Goal: Check status

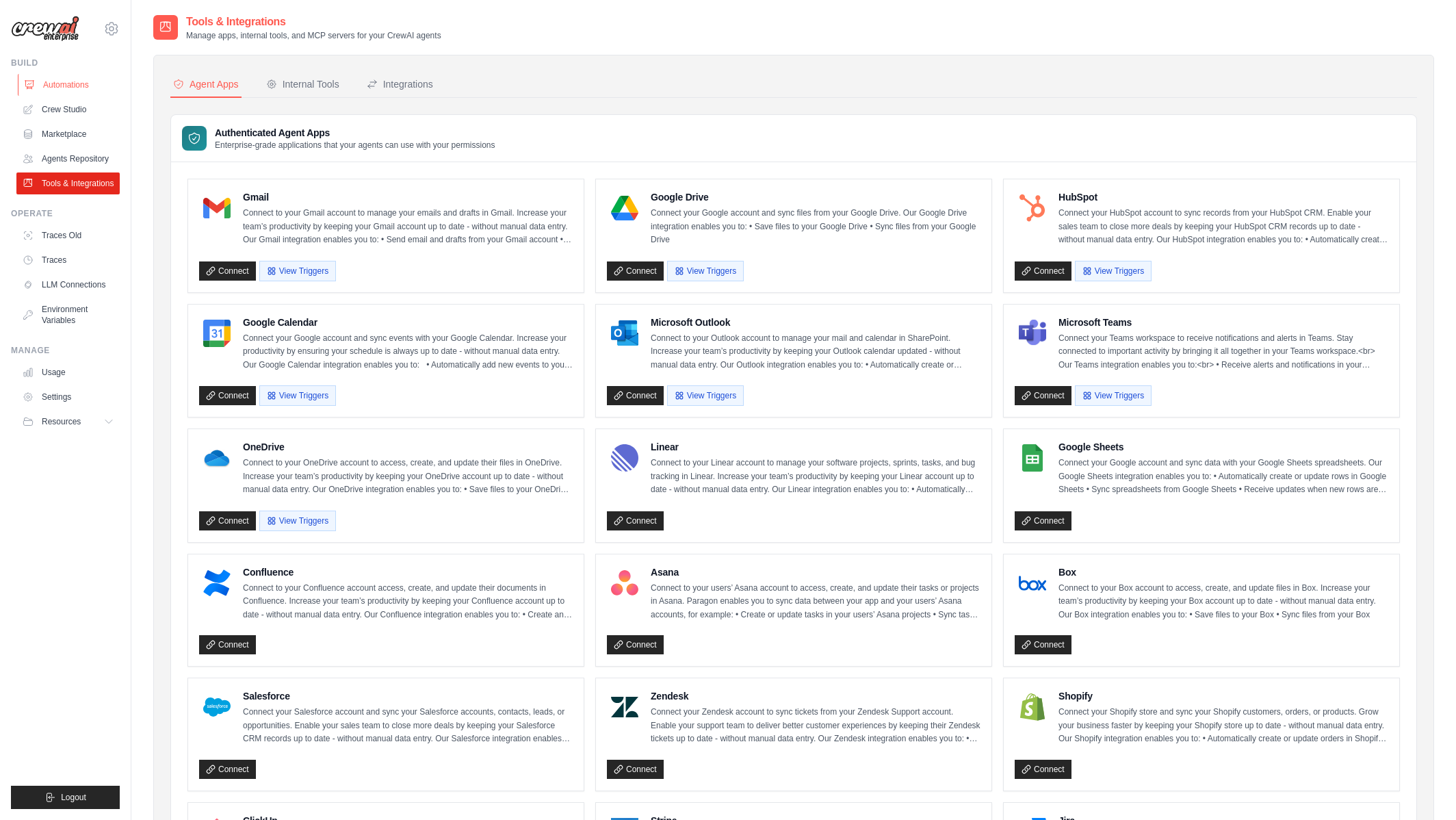
click at [78, 81] on link "Automations" at bounding box center [70, 85] width 103 height 22
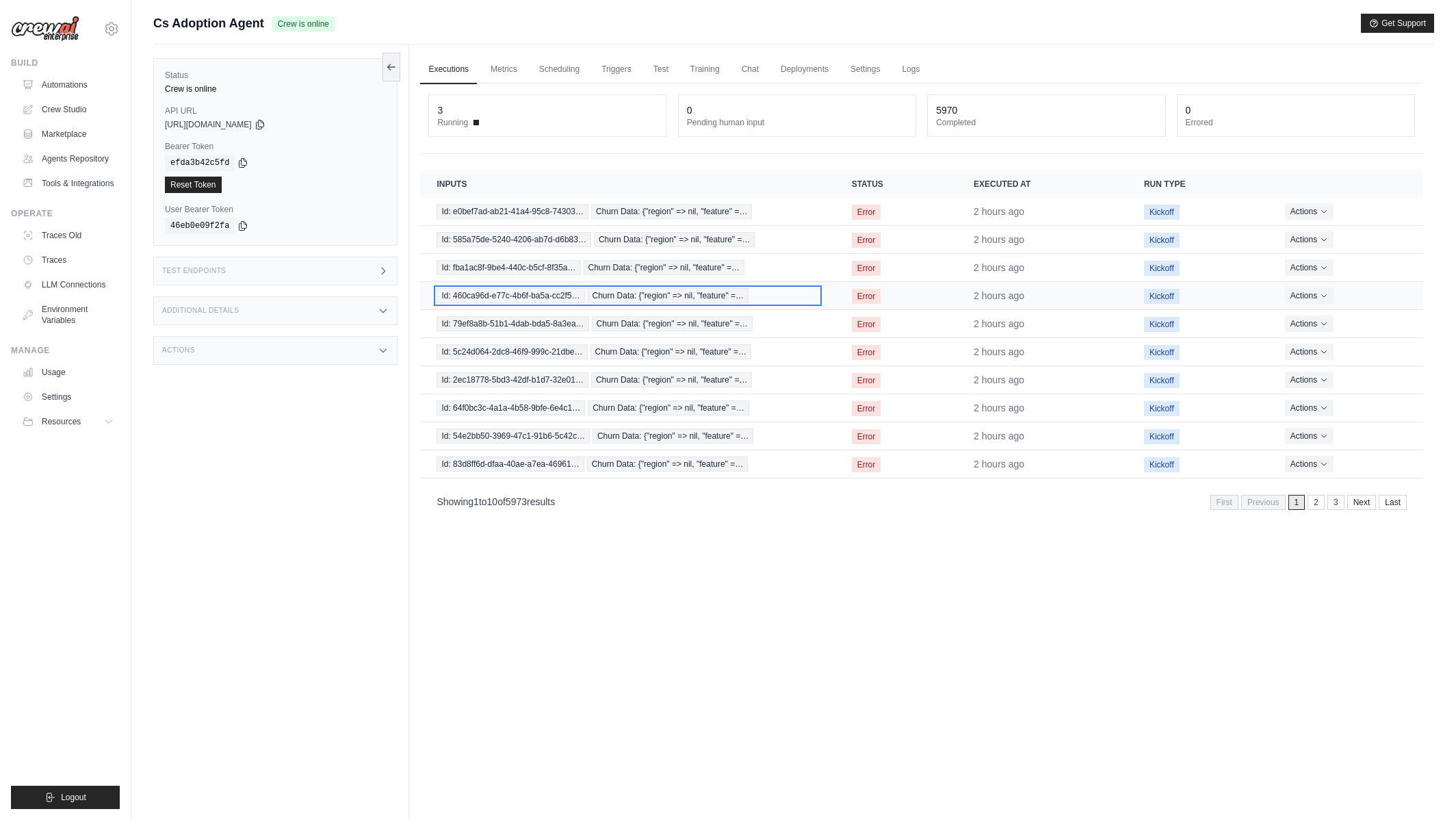
click at [703, 297] on span "Churn Data: {"region" => nil, "feature" =…" at bounding box center [668, 295] width 162 height 15
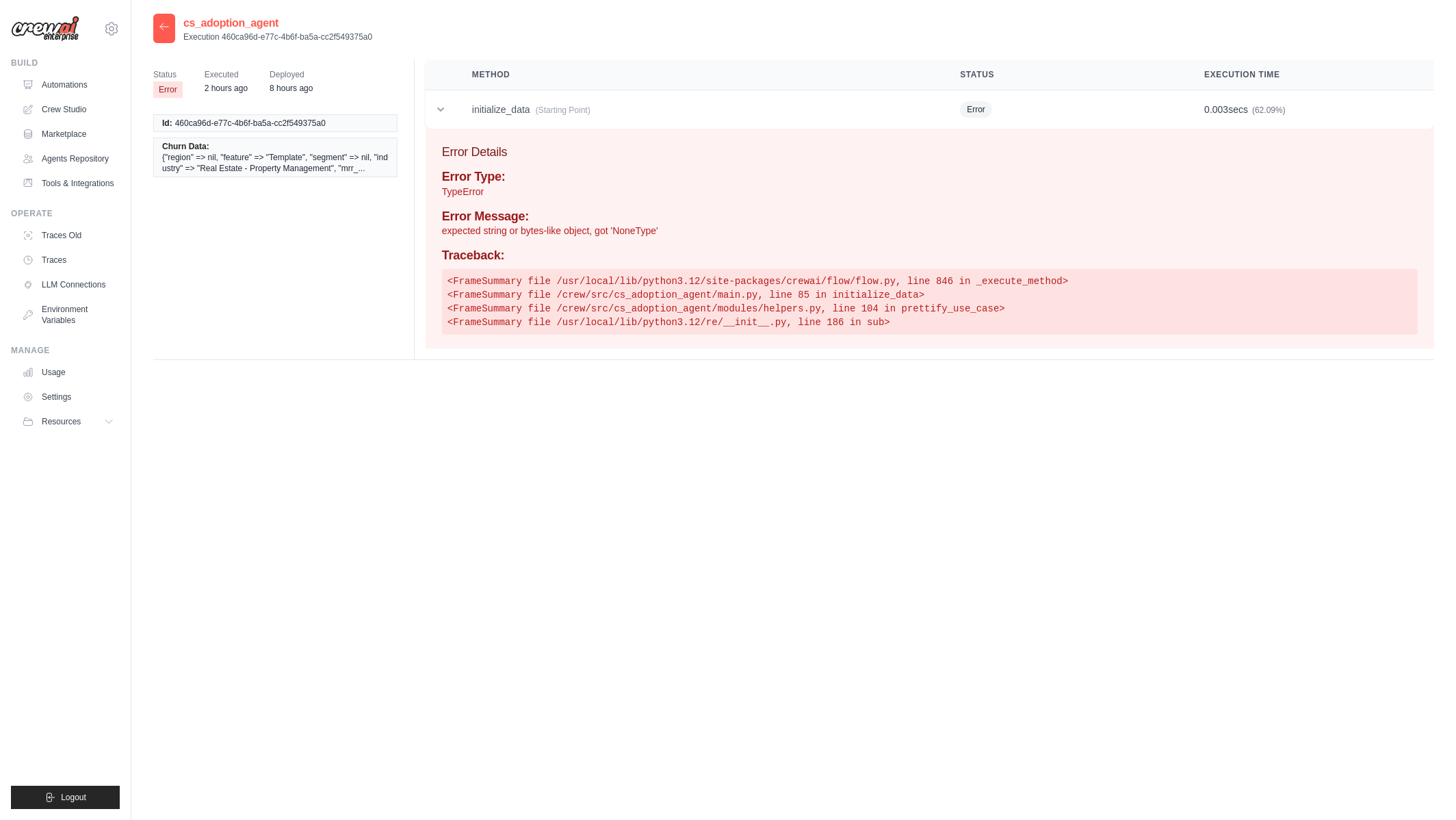
click at [164, 31] on icon at bounding box center [164, 27] width 11 height 11
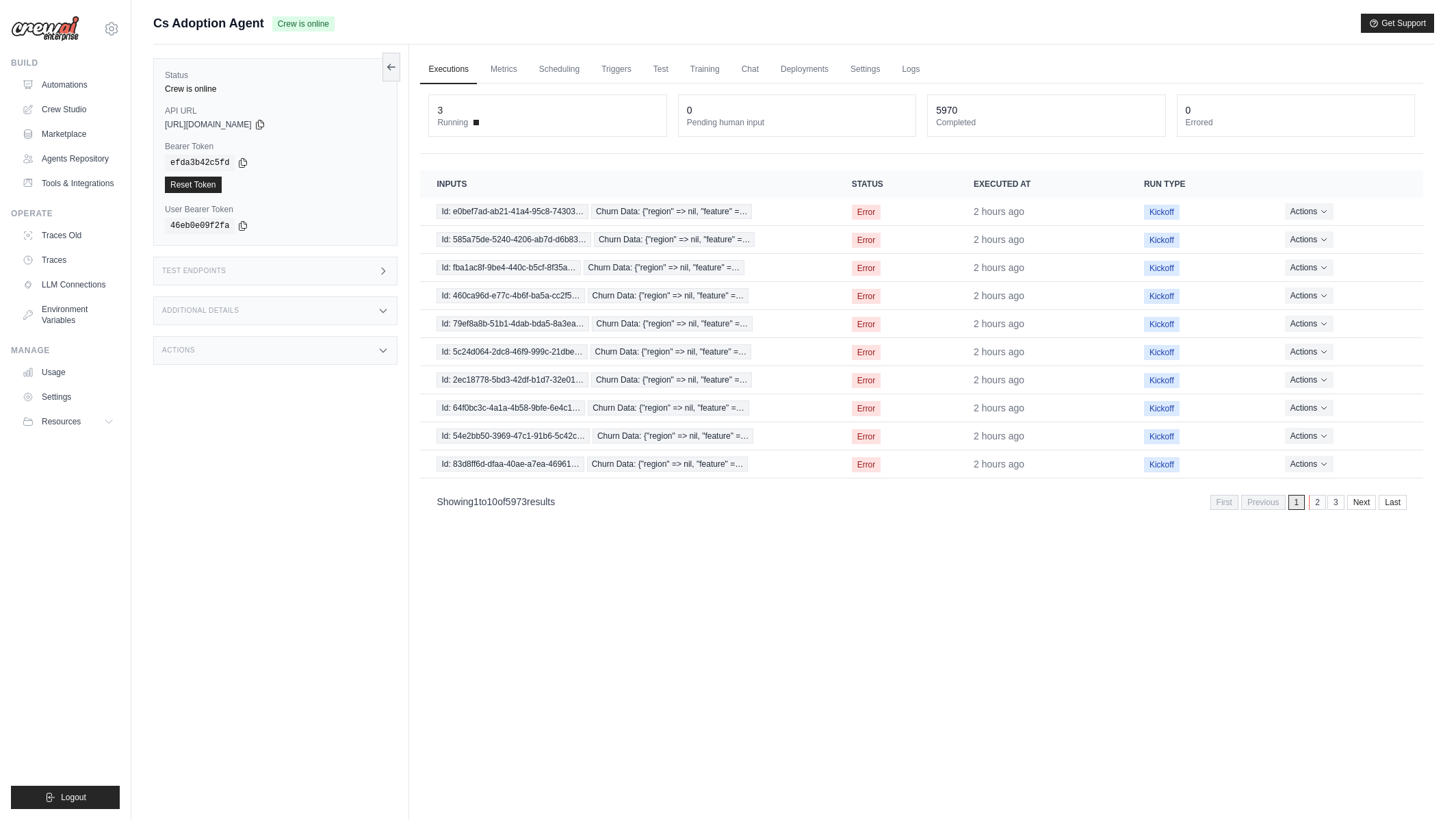
click at [1315, 502] on link "2" at bounding box center [1317, 502] width 17 height 15
click at [1321, 505] on link "3" at bounding box center [1317, 502] width 17 height 15
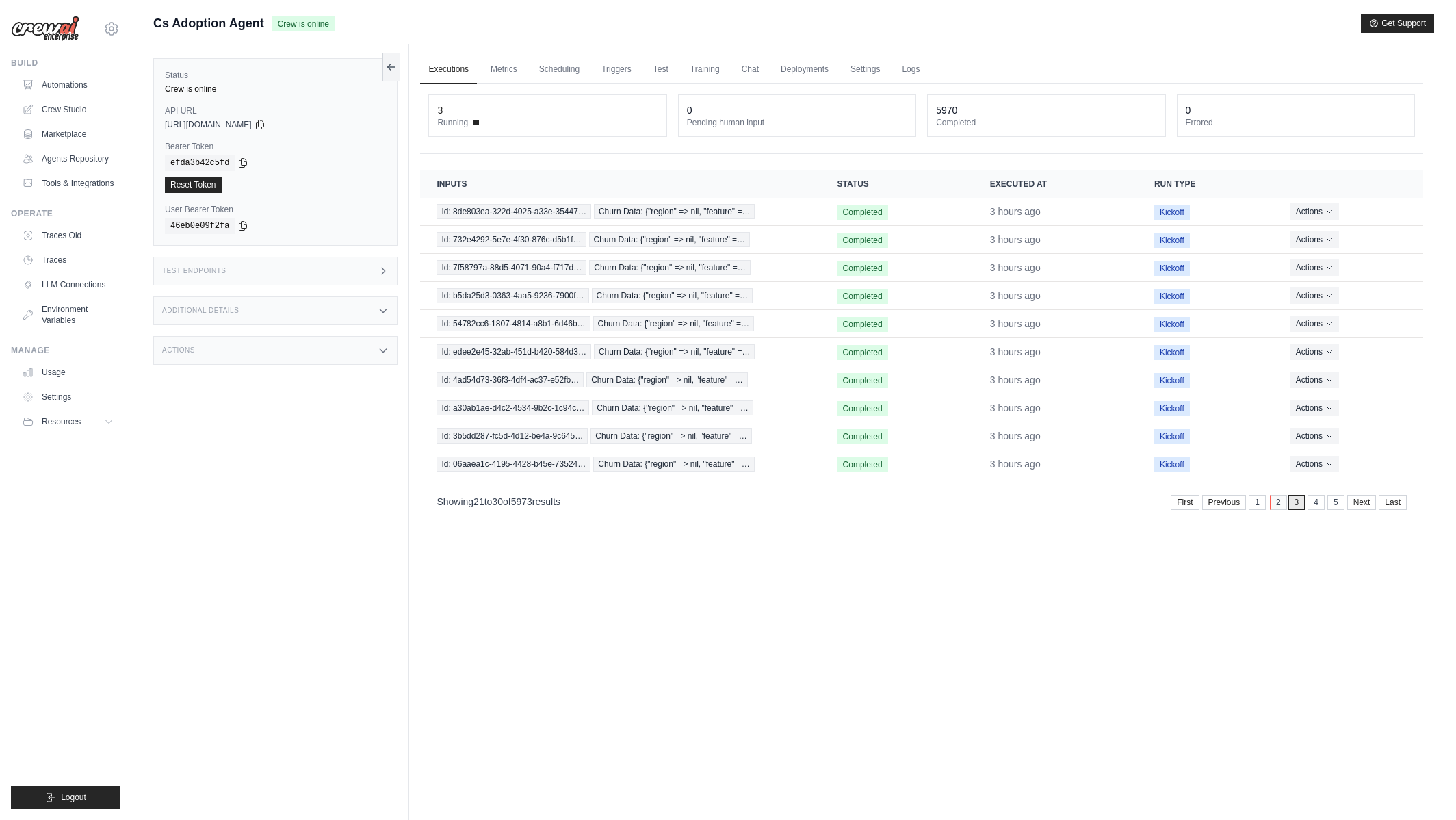
click at [1277, 501] on link "2" at bounding box center [1279, 502] width 17 height 15
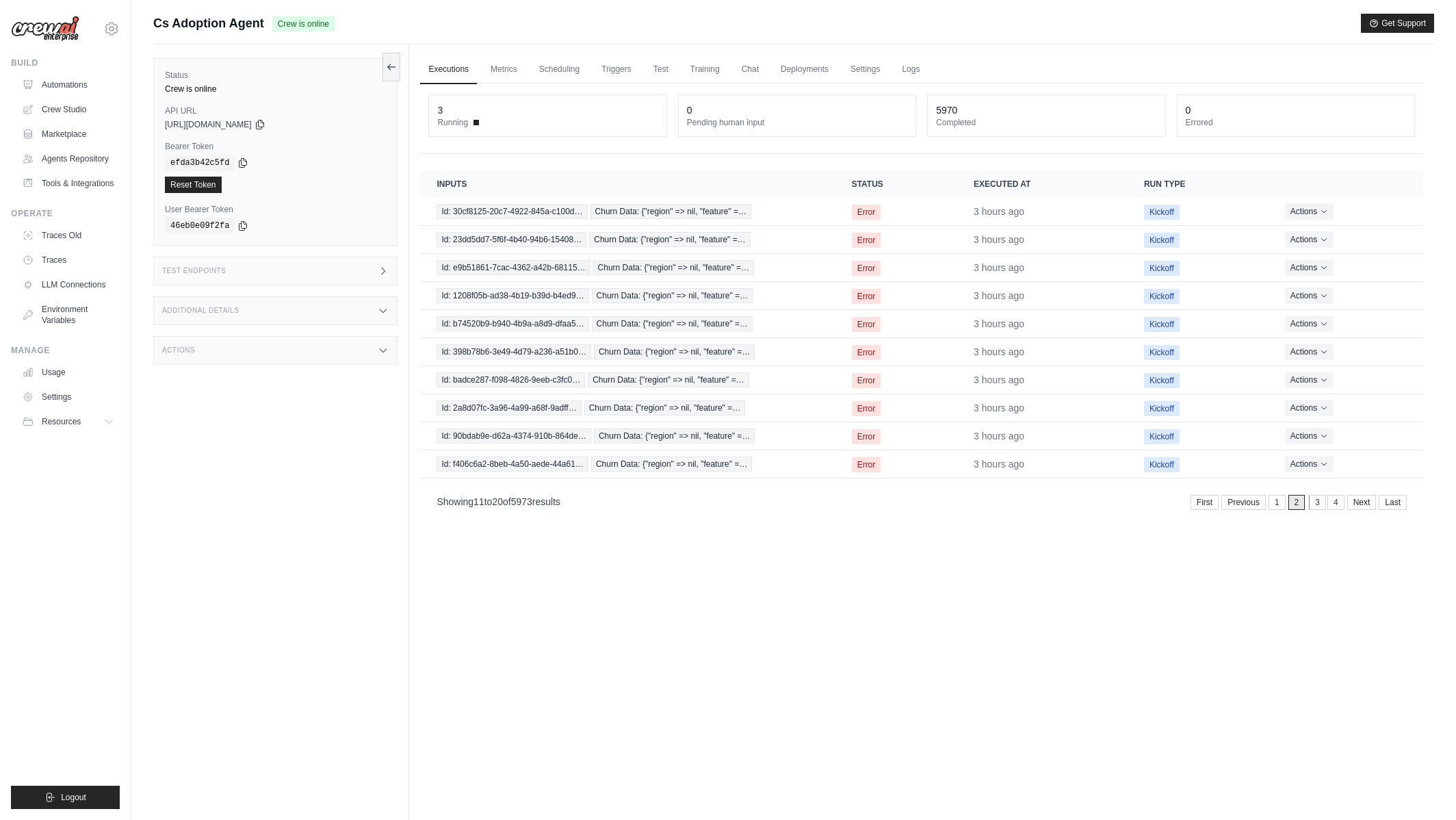
click at [1312, 508] on link "3" at bounding box center [1317, 502] width 17 height 15
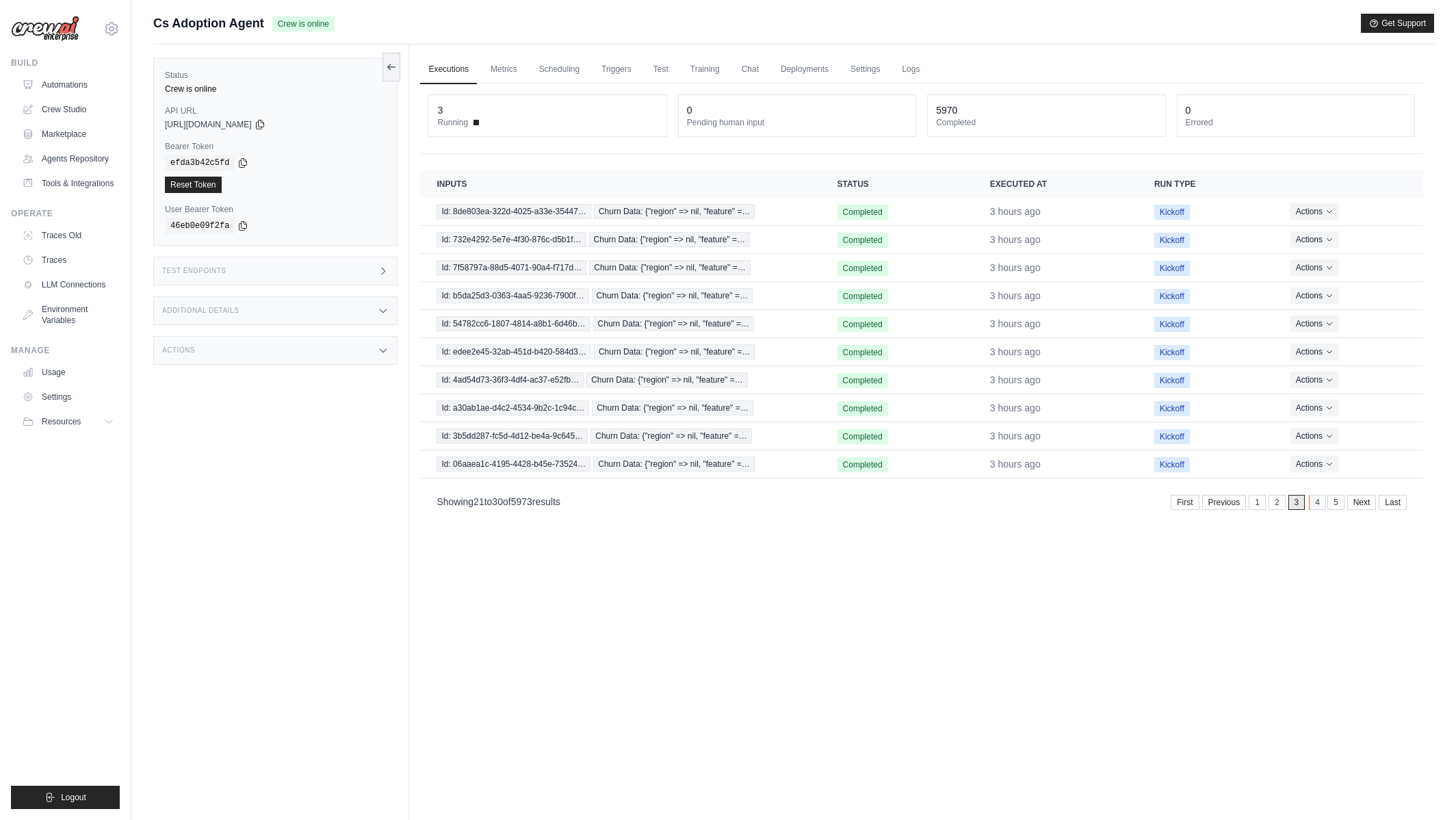
click at [1317, 507] on link "4" at bounding box center [1317, 502] width 17 height 15
click at [1262, 503] on link "2" at bounding box center [1259, 502] width 17 height 15
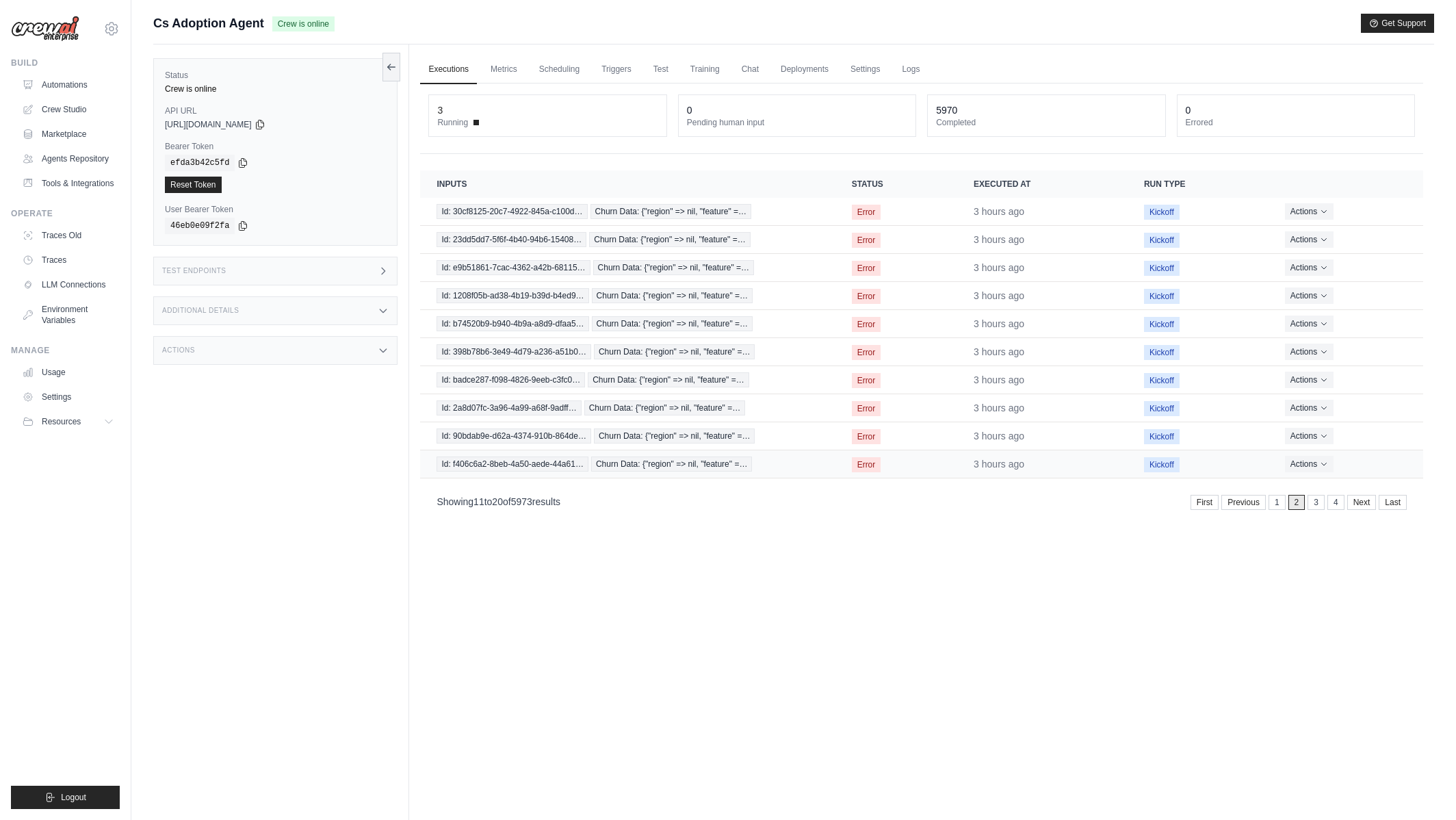
click at [887, 467] on td "Error" at bounding box center [897, 464] width 122 height 28
click at [644, 467] on span "Churn Data: {"region" => nil, "feature" =…" at bounding box center [671, 464] width 162 height 15
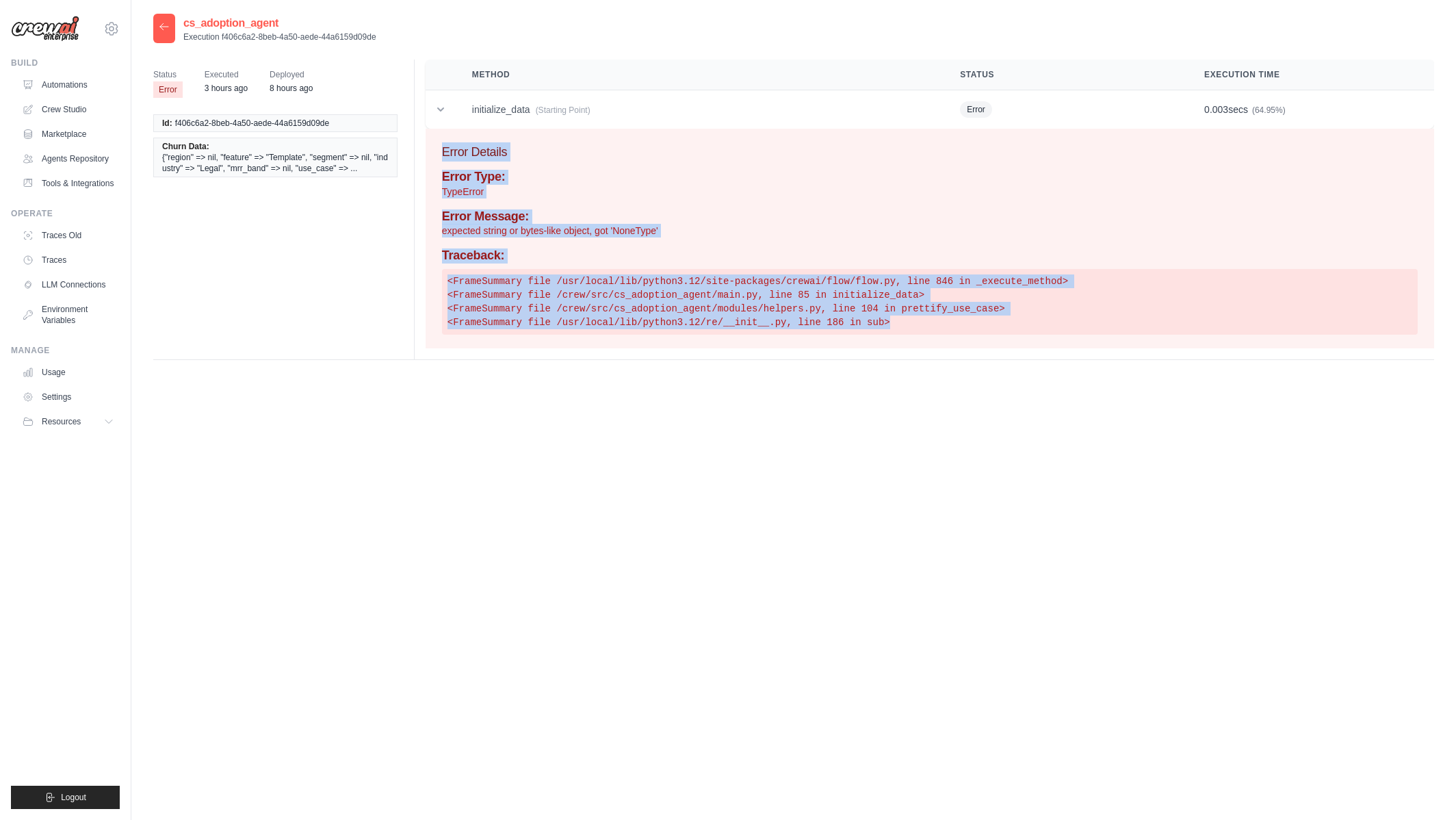
drag, startPoint x: 976, startPoint y: 336, endPoint x: 438, endPoint y: 157, distance: 567.0
click at [438, 157] on div "Error Details Error Type: TypeError Error Message: expected string or bytes-lik…" at bounding box center [930, 238] width 1009 height 220
copy div "Error Details Error Type: TypeError Error Message: expected string or bytes-lik…"
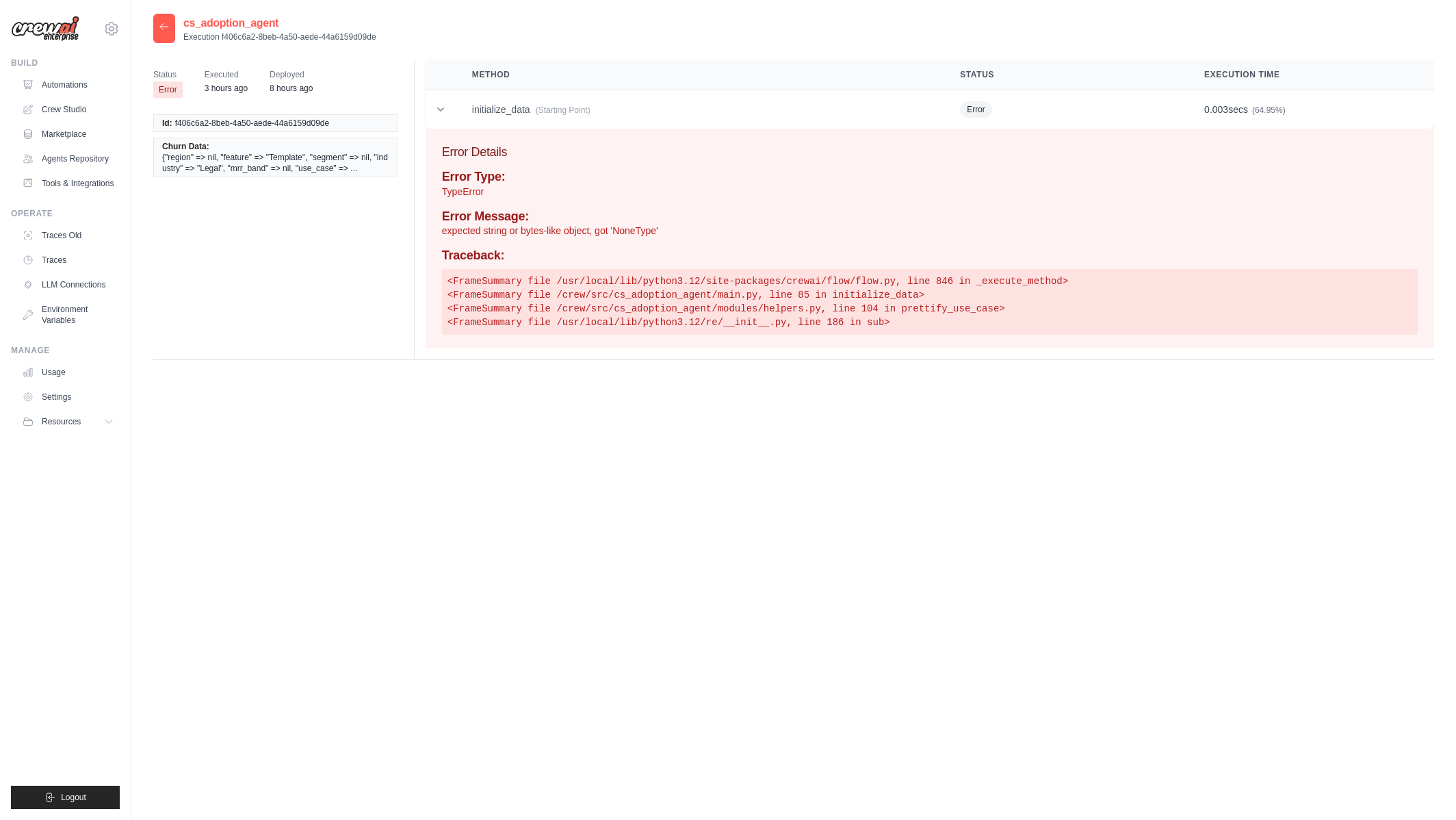
click at [156, 24] on div at bounding box center [164, 28] width 22 height 29
click at [169, 32] on div at bounding box center [164, 28] width 22 height 29
click at [167, 32] on icon at bounding box center [164, 27] width 11 height 11
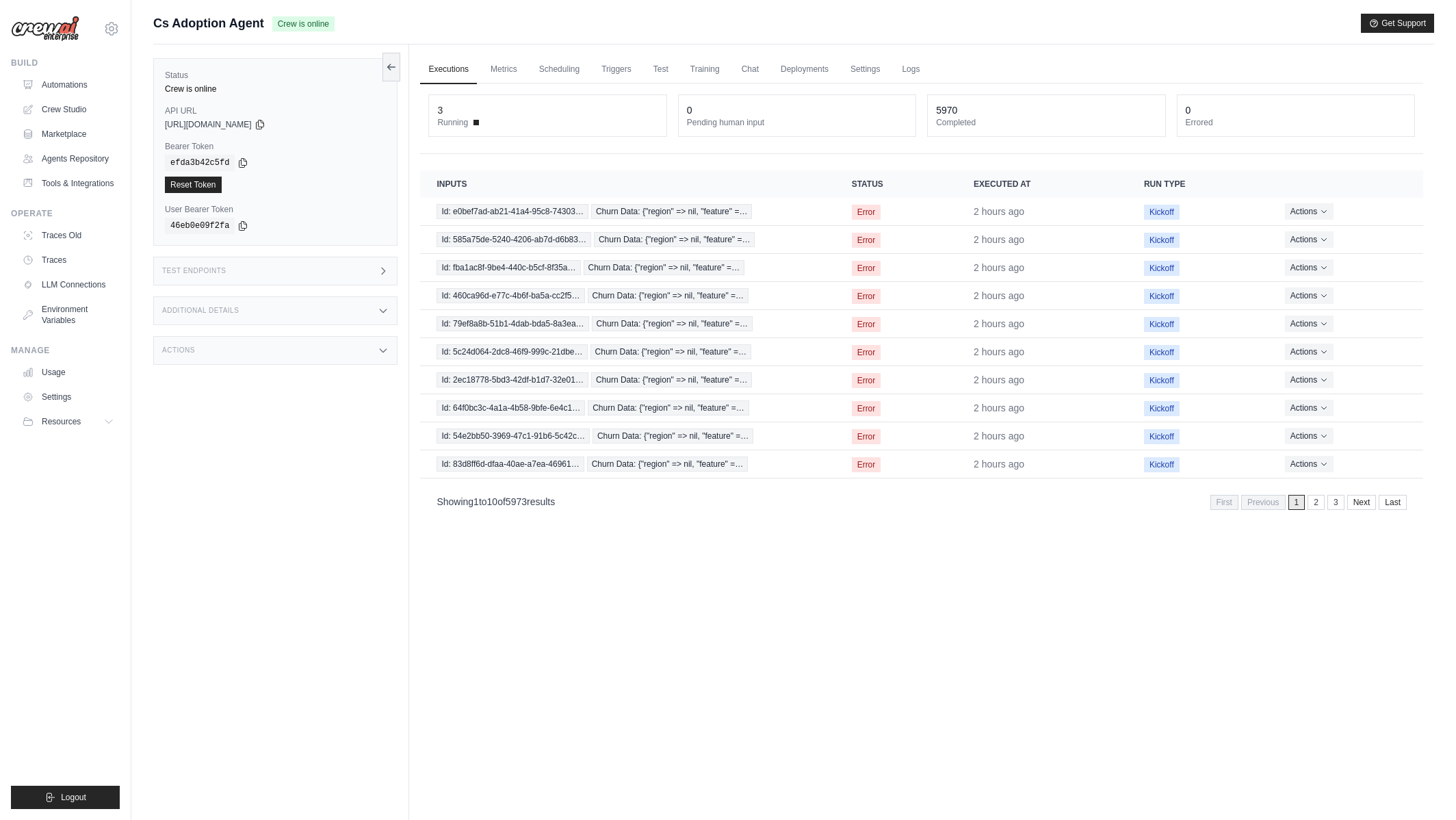
click at [757, 522] on div "Executions Metrics Scheduling Triggers Test Training Chat Deployments Settings …" at bounding box center [922, 455] width 1025 height 820
